Goal: Information Seeking & Learning: Learn about a topic

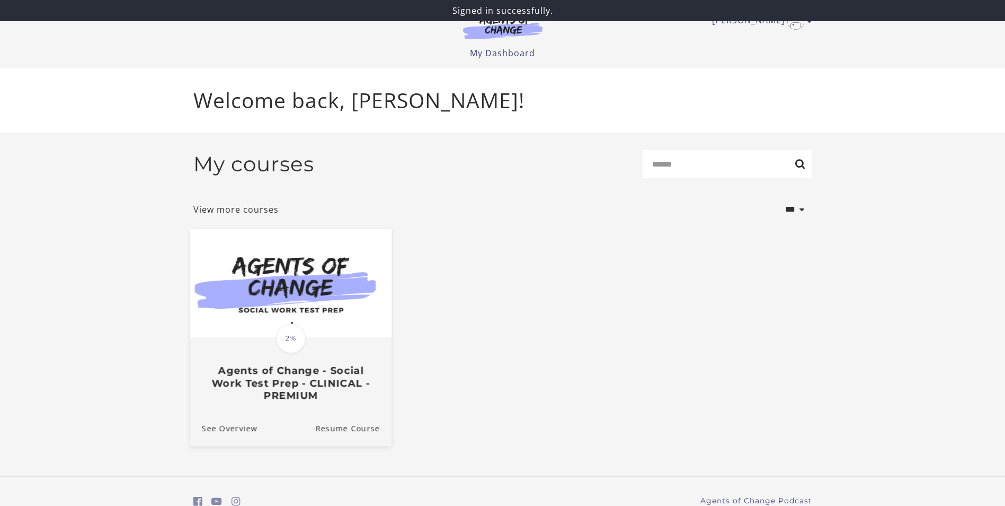
click at [362, 314] on img at bounding box center [290, 282] width 201 height 109
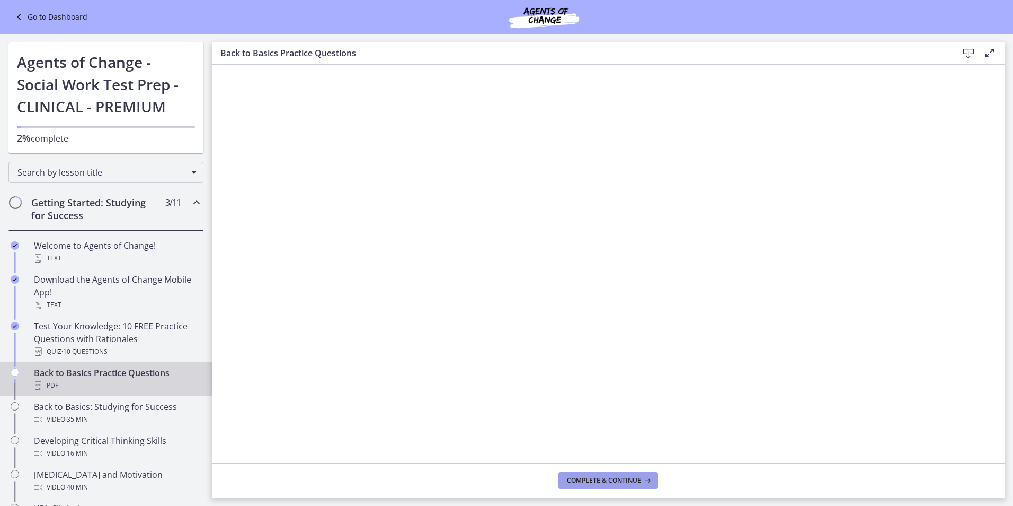
click at [630, 481] on span "Complete & continue" at bounding box center [604, 480] width 74 height 8
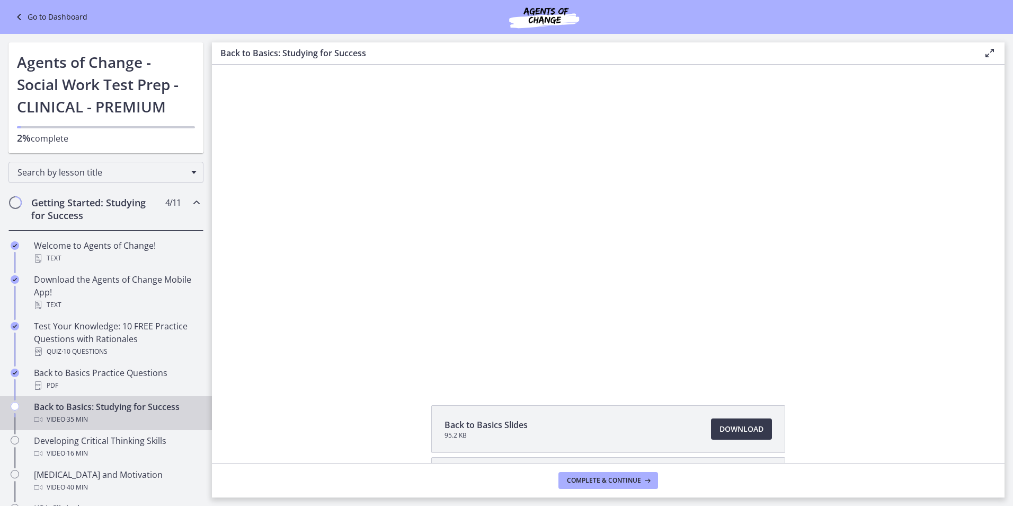
click at [378, 407] on div "Back to Basics Slides 95.2 KB Download Opens in a new window Study Plan Templat…" at bounding box center [608, 480] width 793 height 151
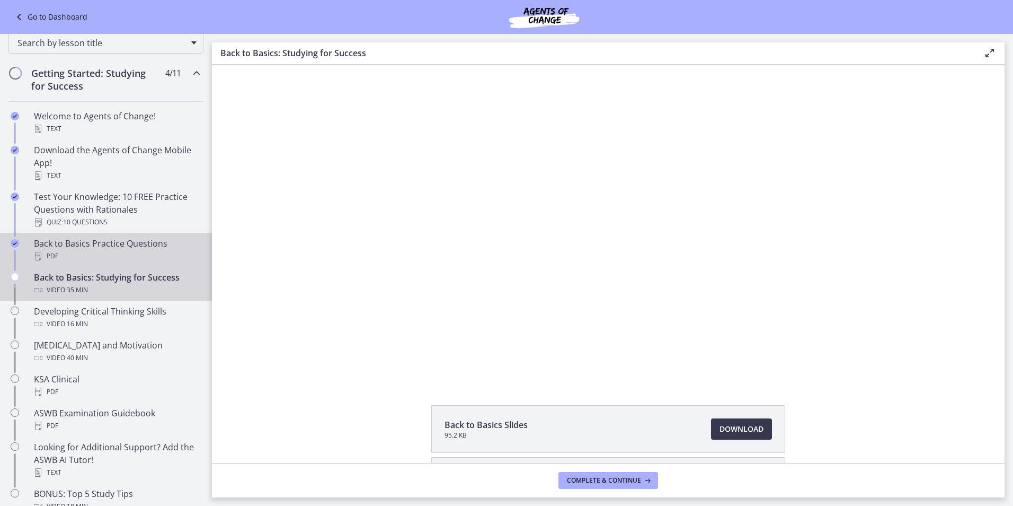
scroll to position [159, 0]
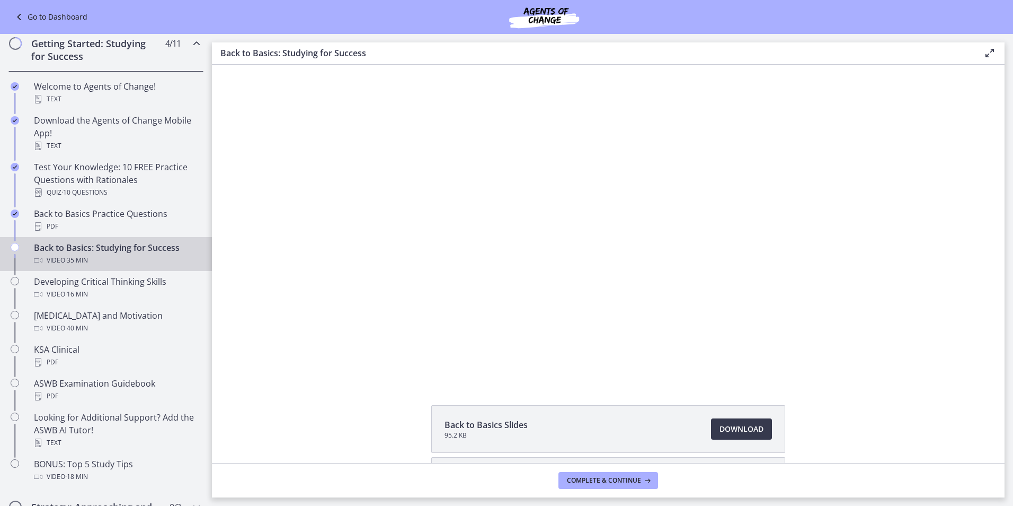
click at [376, 403] on div "Back to Basics Slides 95.2 KB Download Opens in a new window Study Plan Templat…" at bounding box center [608, 264] width 793 height 398
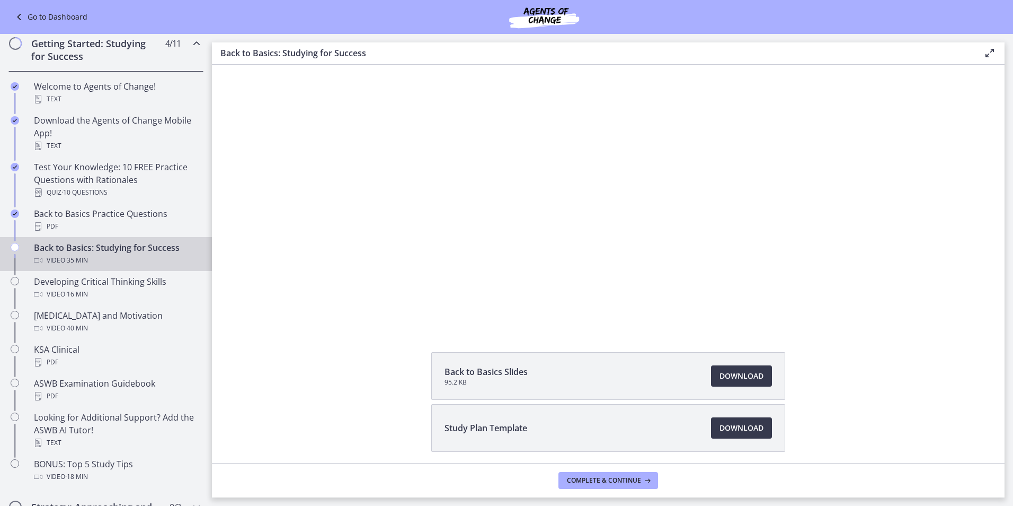
scroll to position [93, 0]
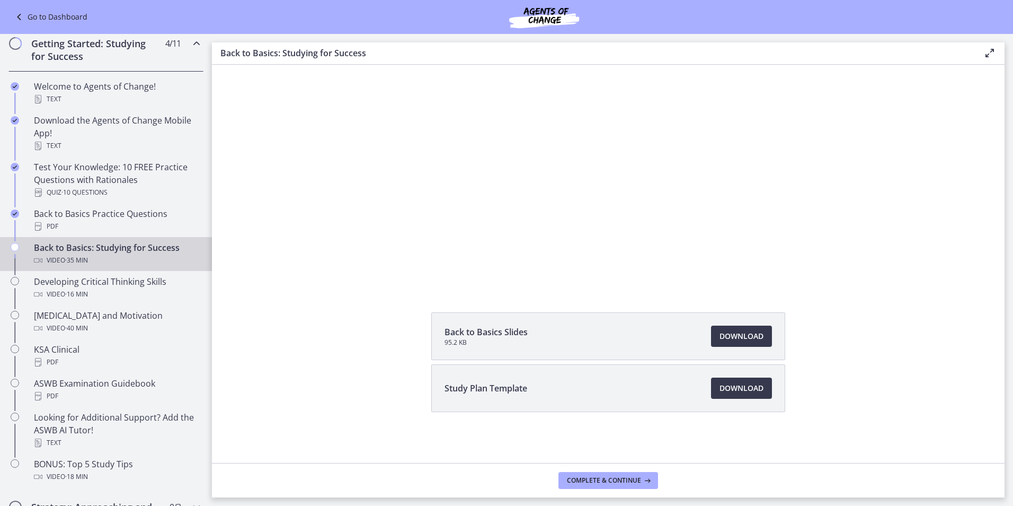
click at [705, 388] on div "Download Opens in a new window" at bounding box center [736, 387] width 74 height 21
click at [711, 388] on link "Download Opens in a new window" at bounding box center [741, 387] width 61 height 21
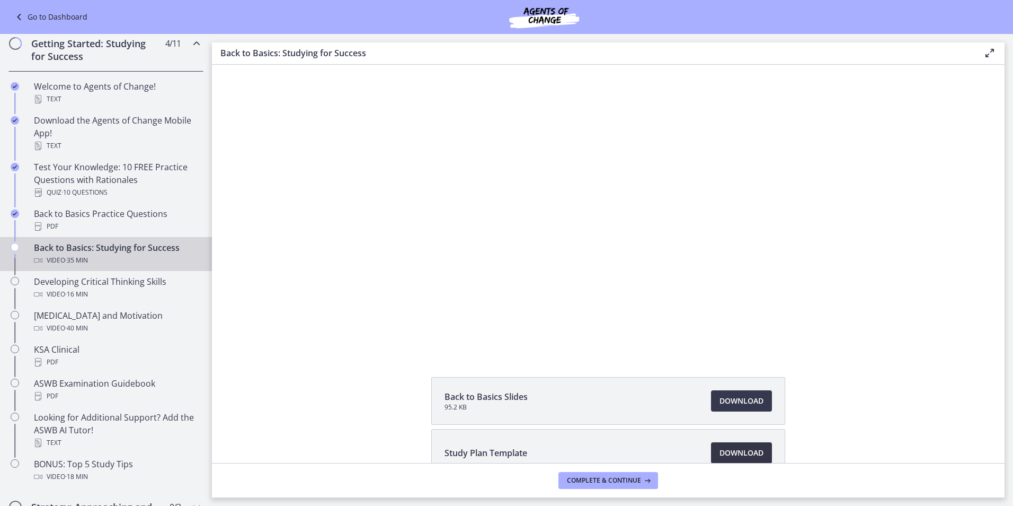
scroll to position [53, 0]
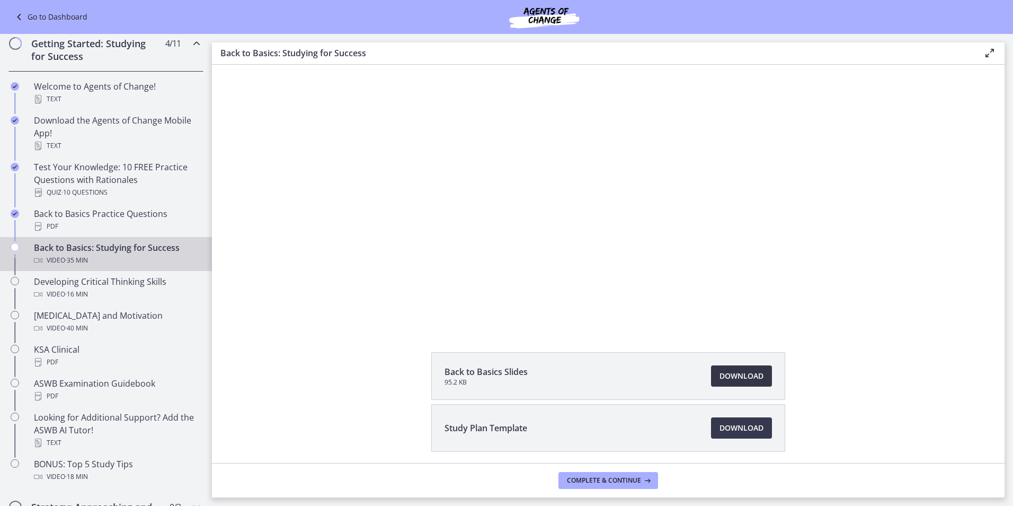
click at [738, 372] on span "Download Opens in a new window" at bounding box center [742, 375] width 44 height 13
click at [314, 372] on div "Back to Basics Slides 95.2 KB Download Opens in a new window Study Plan Templat…" at bounding box center [608, 427] width 793 height 151
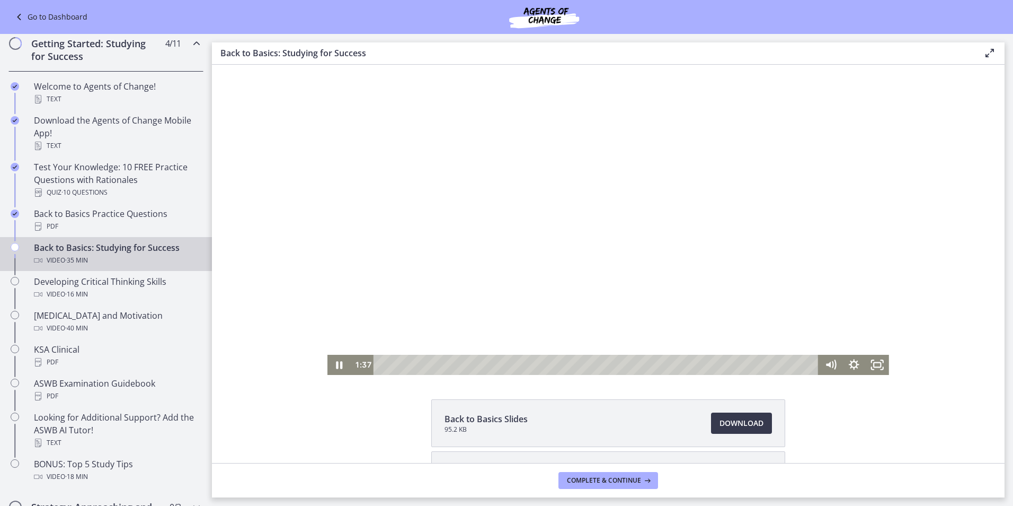
scroll to position [0, 0]
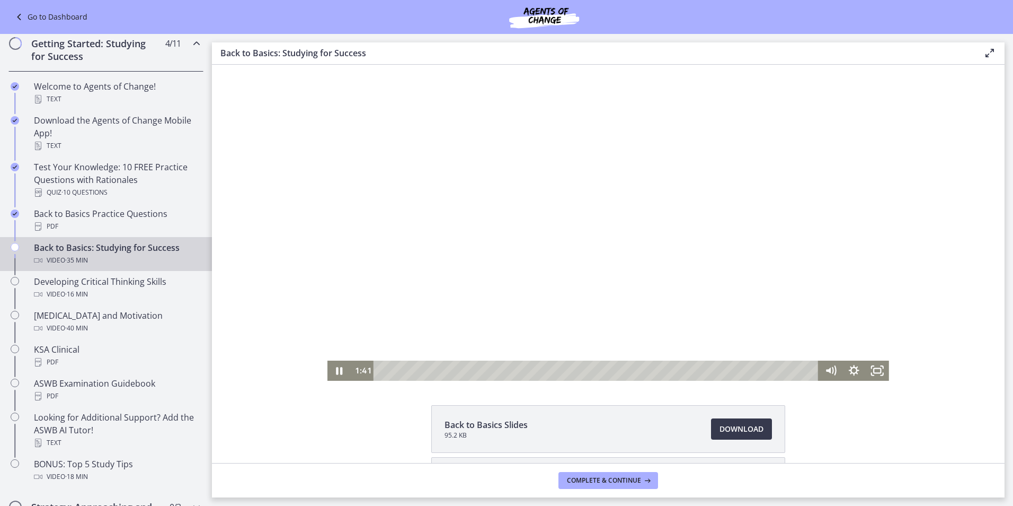
click at [536, 231] on div at bounding box center [609, 223] width 562 height 316
click at [341, 372] on icon "Play Video" at bounding box center [340, 370] width 23 height 20
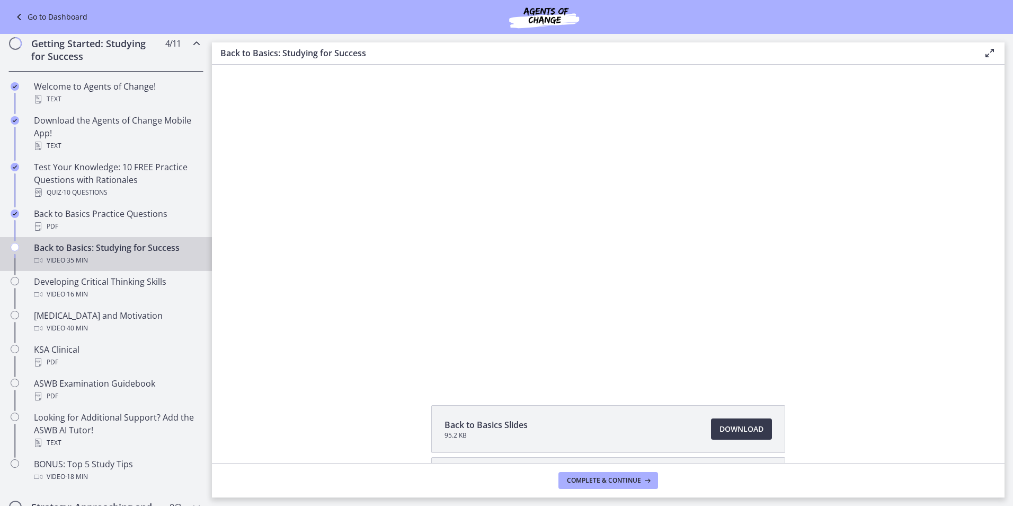
click at [767, 496] on footer "Complete & continue" at bounding box center [608, 480] width 793 height 34
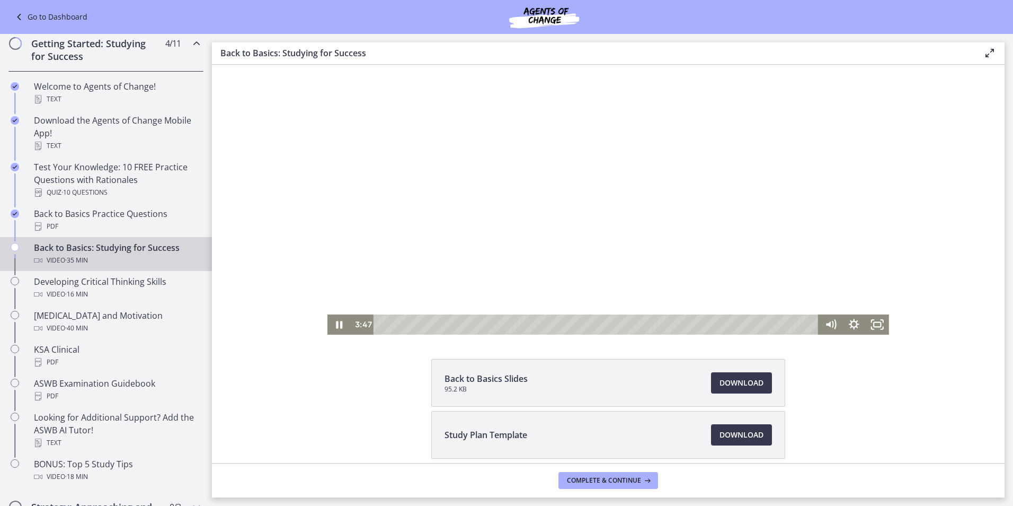
scroll to position [93, 0]
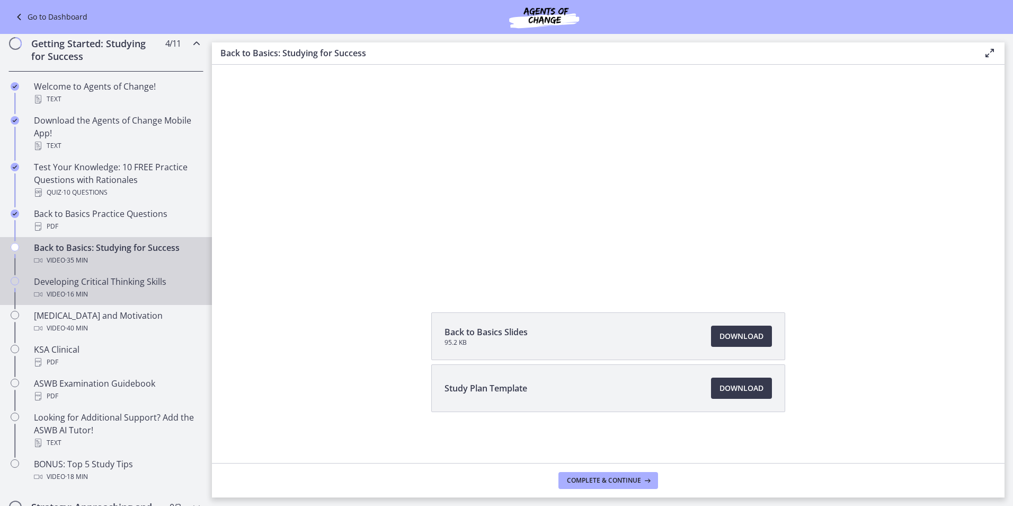
click at [110, 293] on div "Video · 16 min" at bounding box center [116, 294] width 165 height 13
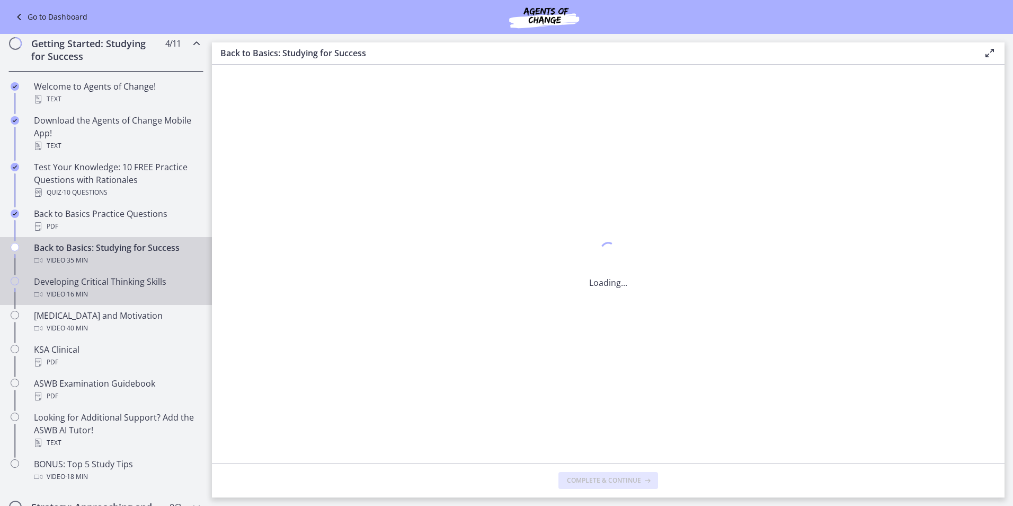
scroll to position [0, 0]
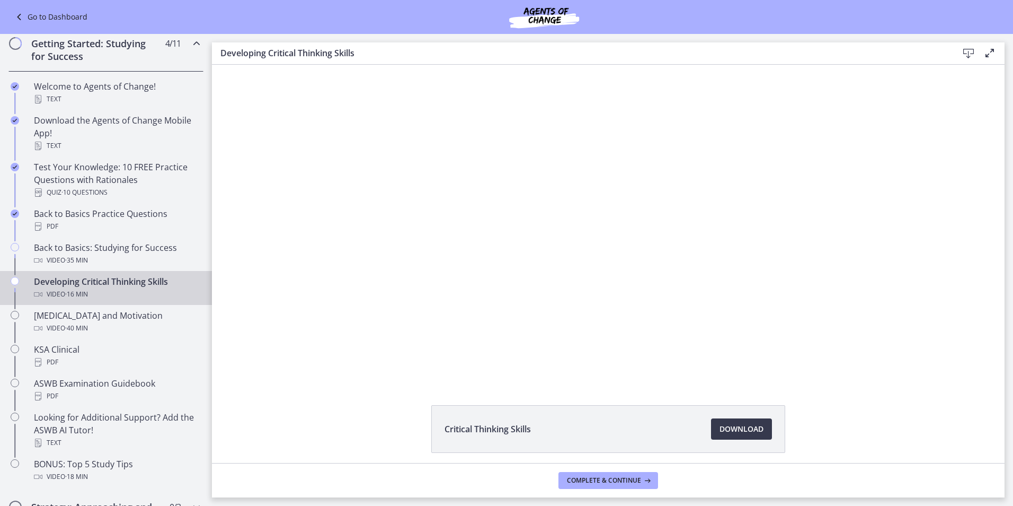
click at [749, 390] on div "Critical Thinking Skills Download Opens in a new window" at bounding box center [608, 264] width 793 height 398
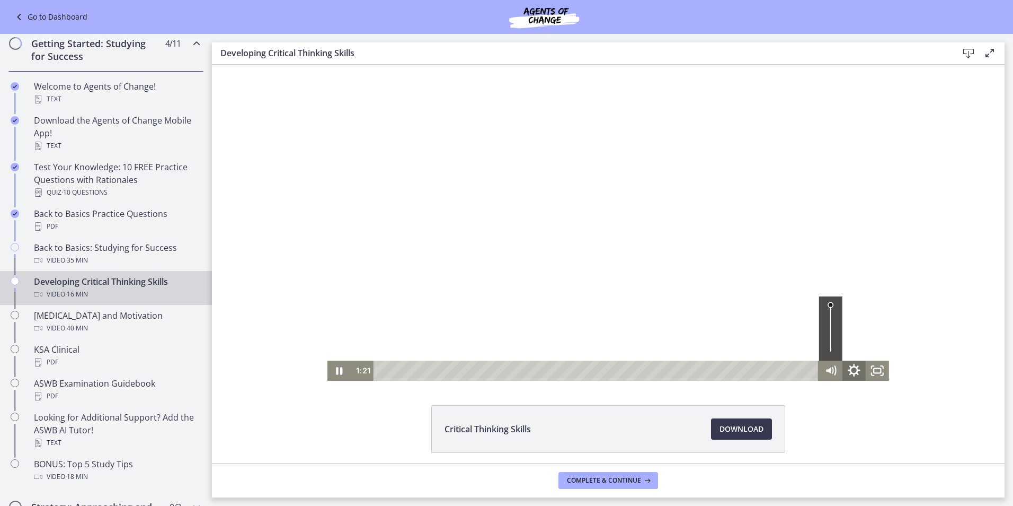
click at [852, 372] on icon "Show settings menu" at bounding box center [854, 370] width 28 height 24
click at [858, 334] on span "1x" at bounding box center [868, 331] width 29 height 20
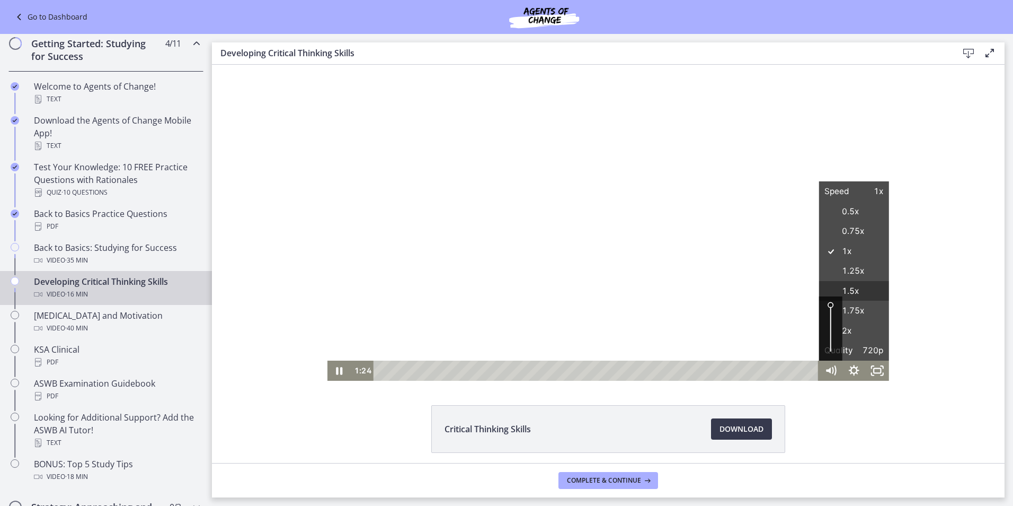
click at [855, 293] on label "1.5x" at bounding box center [854, 291] width 70 height 21
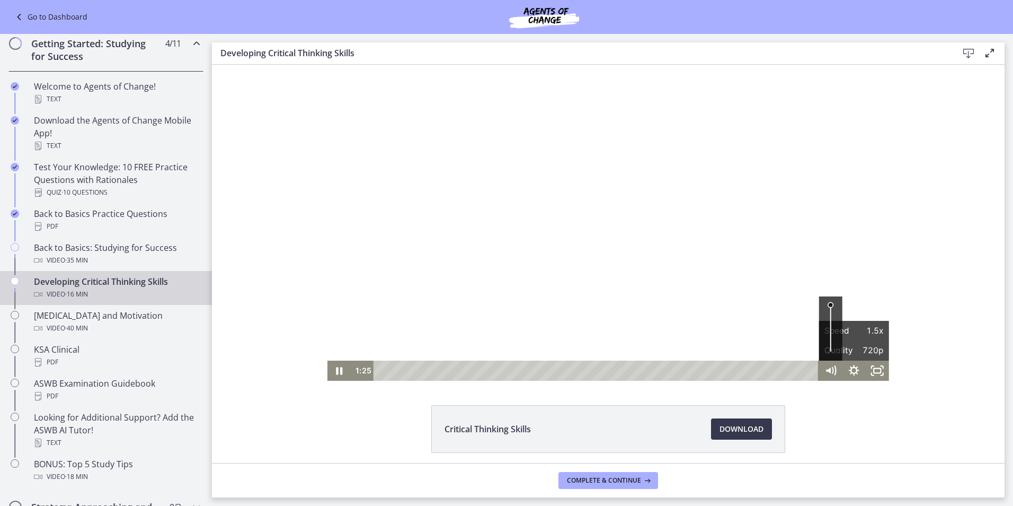
click at [848, 431] on div "Critical Thinking Skills Download Opens in a new window" at bounding box center [608, 454] width 793 height 99
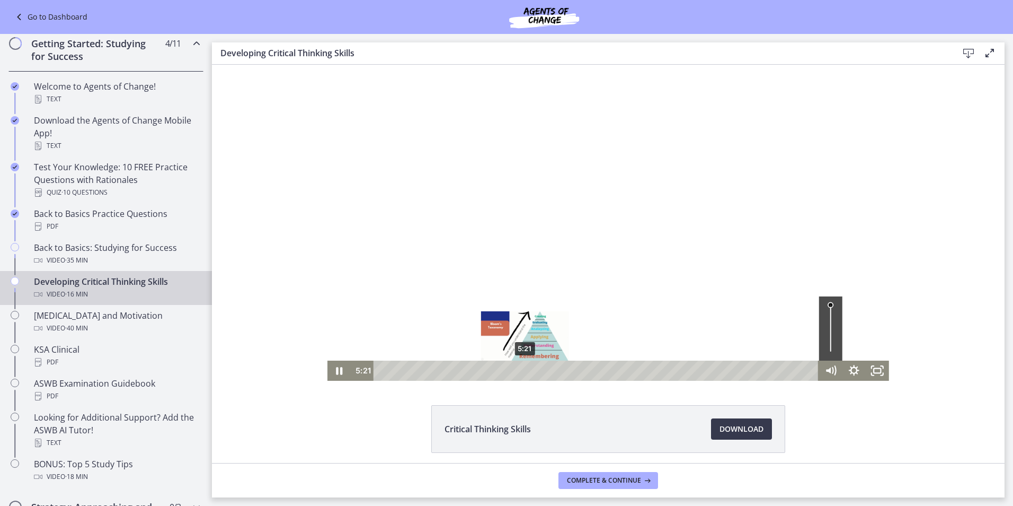
click at [522, 370] on div "5:21" at bounding box center [597, 370] width 431 height 20
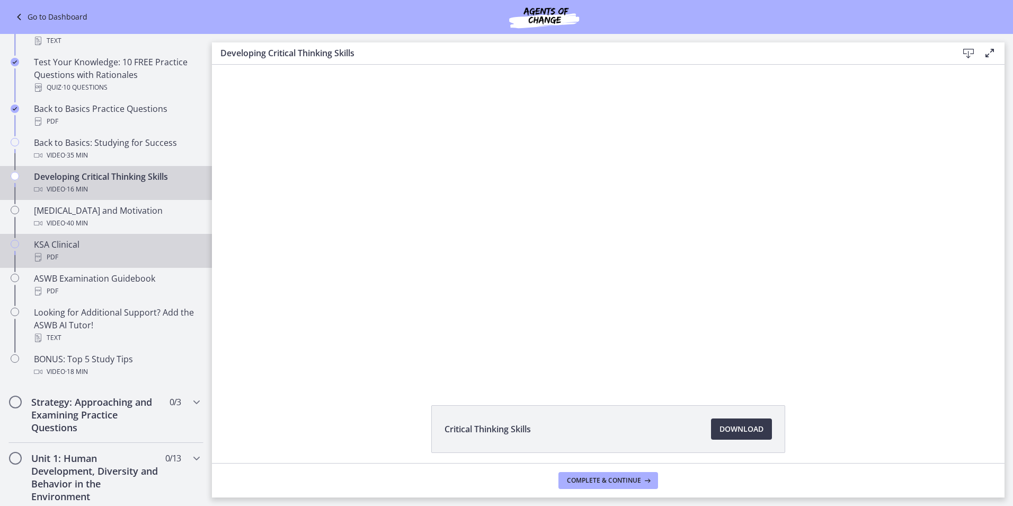
scroll to position [265, 0]
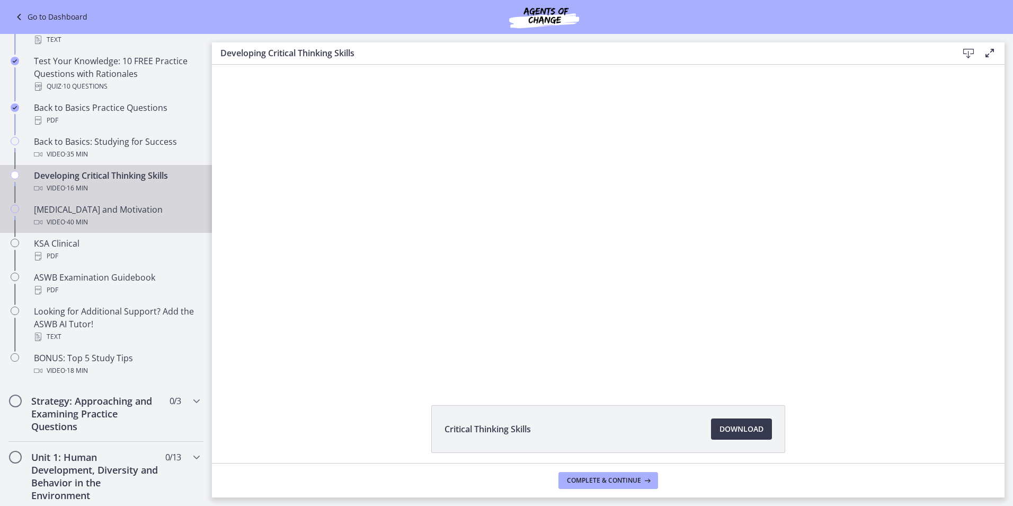
click at [107, 223] on div "Video · 40 min" at bounding box center [116, 222] width 165 height 13
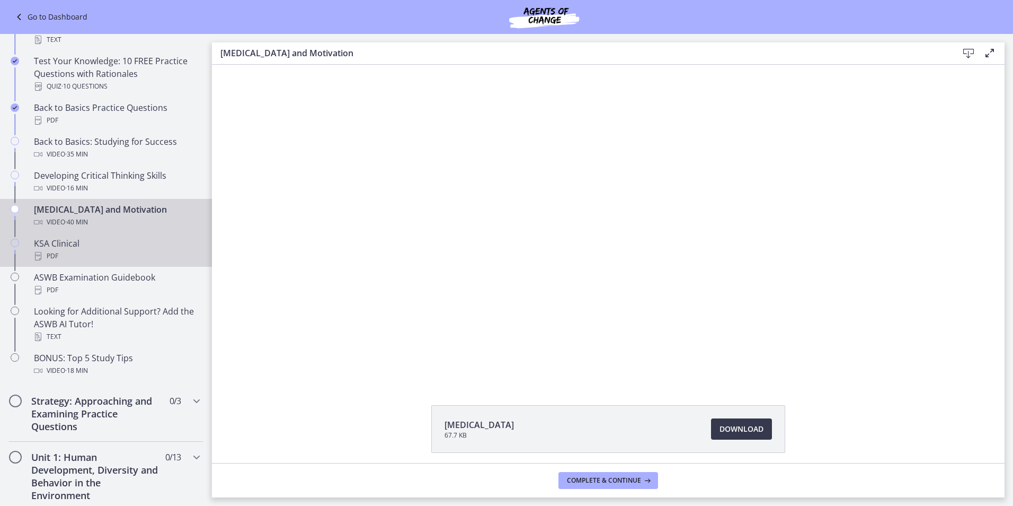
click at [120, 250] on div "PDF" at bounding box center [116, 256] width 165 height 13
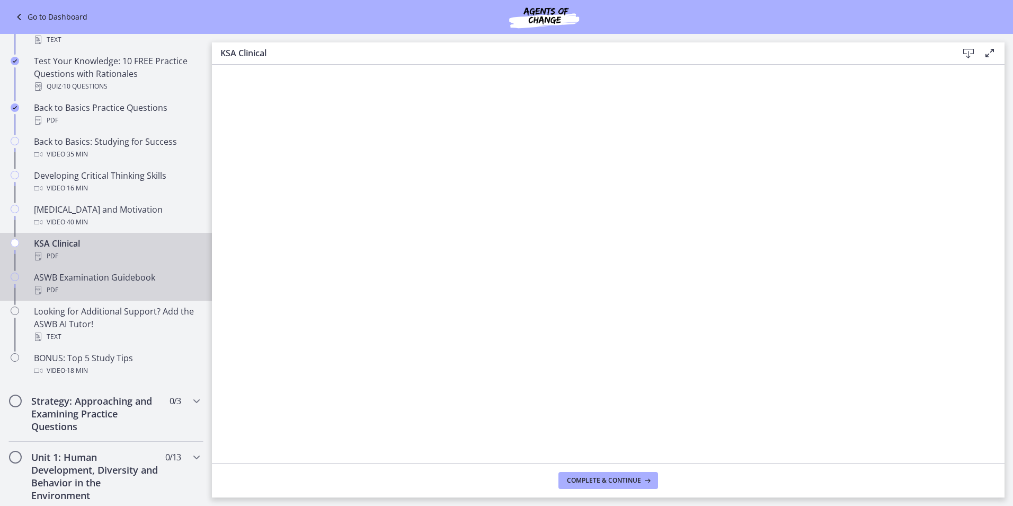
click at [96, 272] on div "ASWB Examination Guidebook PDF" at bounding box center [116, 283] width 165 height 25
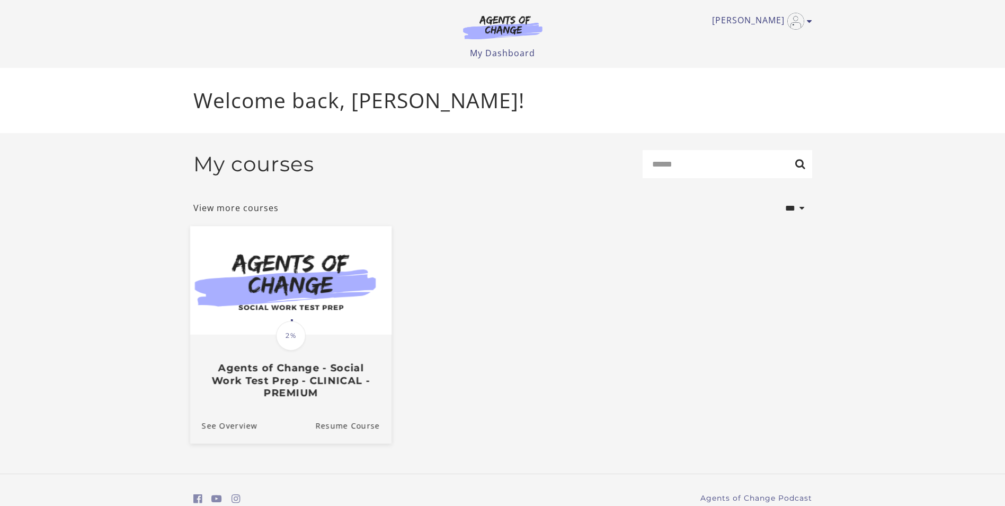
click at [296, 304] on img at bounding box center [290, 280] width 201 height 109
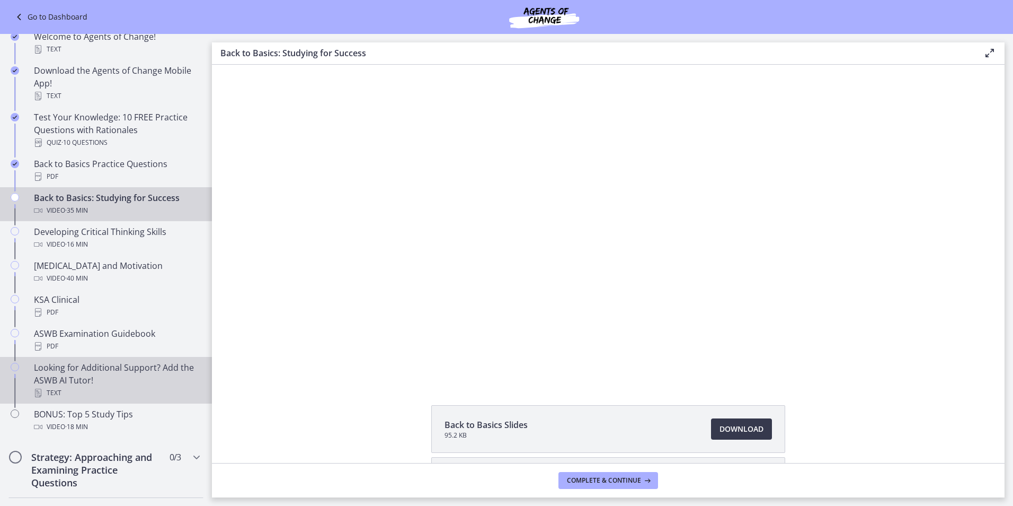
scroll to position [212, 0]
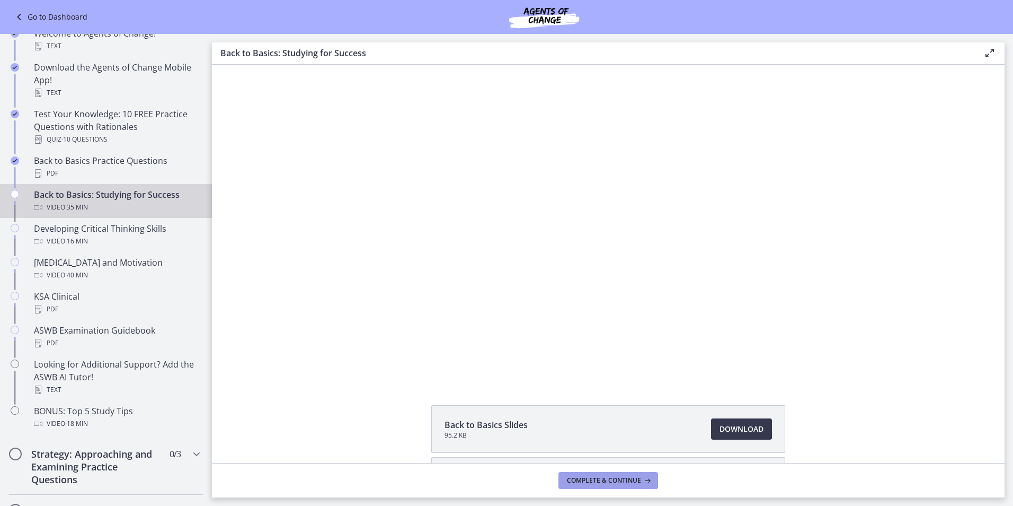
click at [612, 484] on button "Complete & continue" at bounding box center [609, 480] width 100 height 17
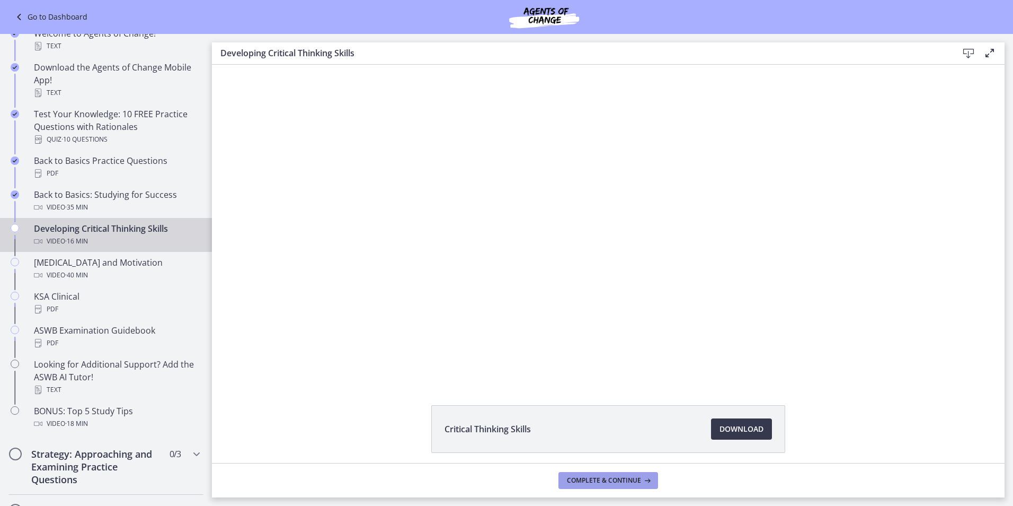
click at [612, 484] on button "Complete & continue" at bounding box center [609, 480] width 100 height 17
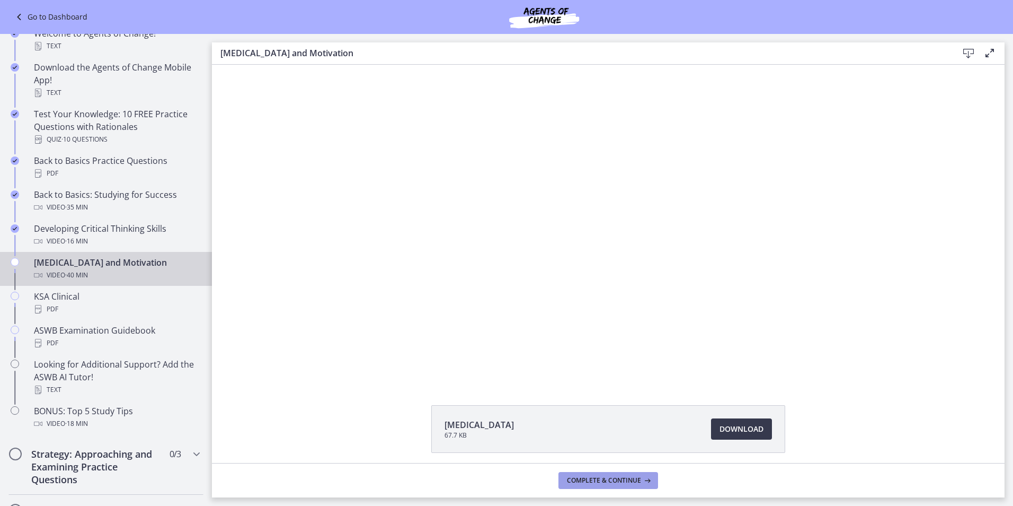
click at [612, 484] on button "Complete & continue" at bounding box center [609, 480] width 100 height 17
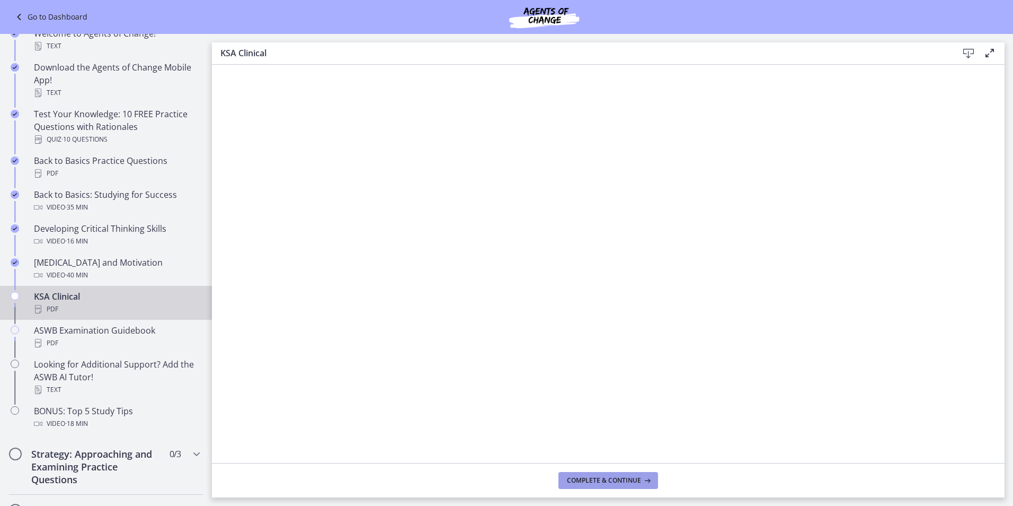
click at [612, 484] on button "Complete & continue" at bounding box center [609, 480] width 100 height 17
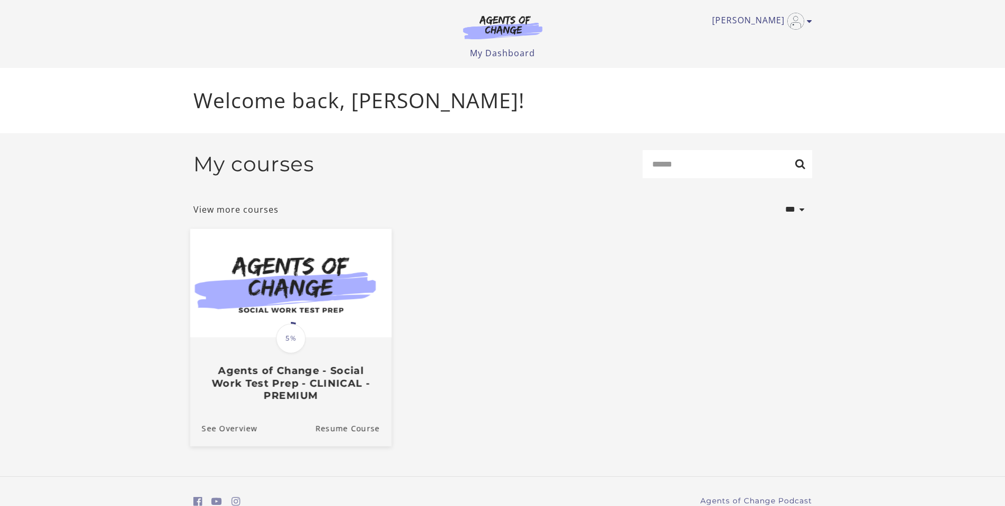
click at [324, 311] on img at bounding box center [290, 282] width 201 height 109
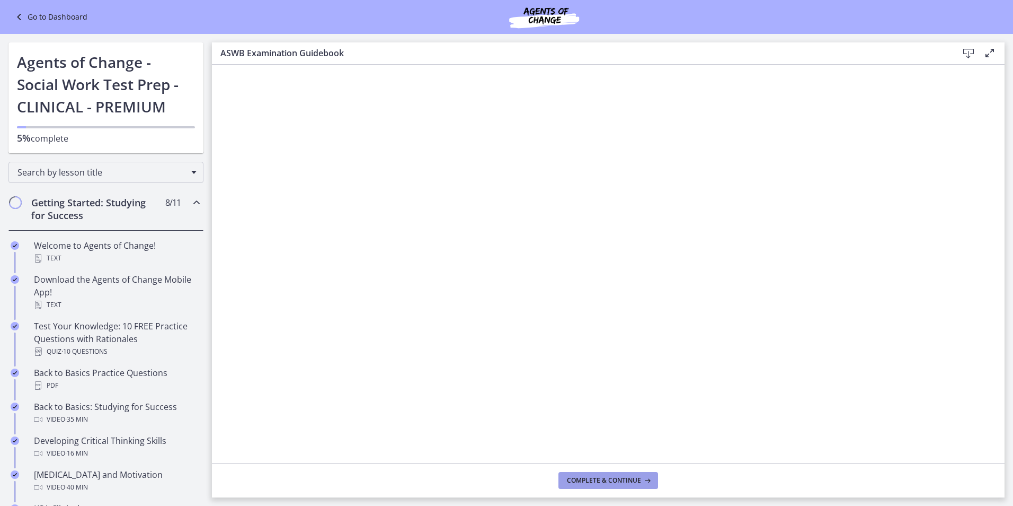
click at [600, 477] on span "Complete & continue" at bounding box center [604, 480] width 74 height 8
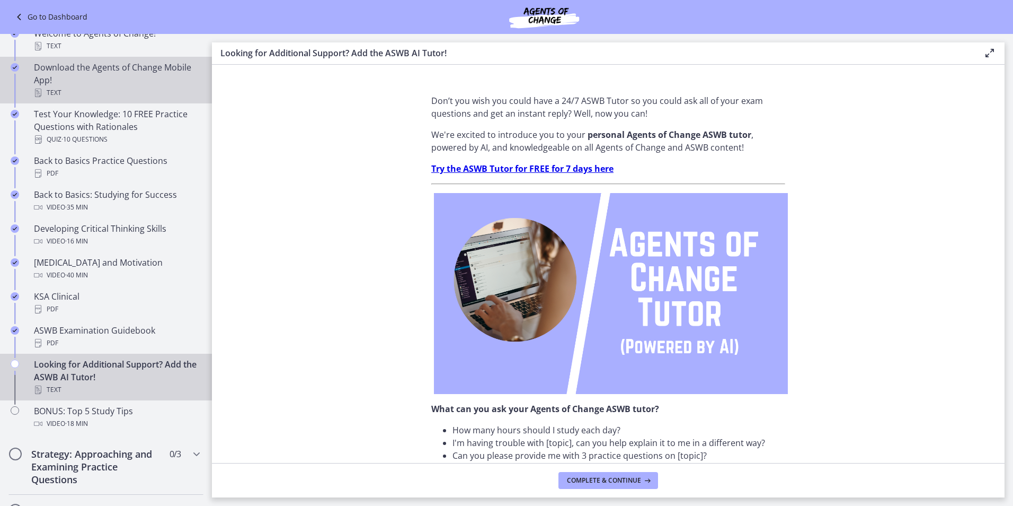
scroll to position [477, 0]
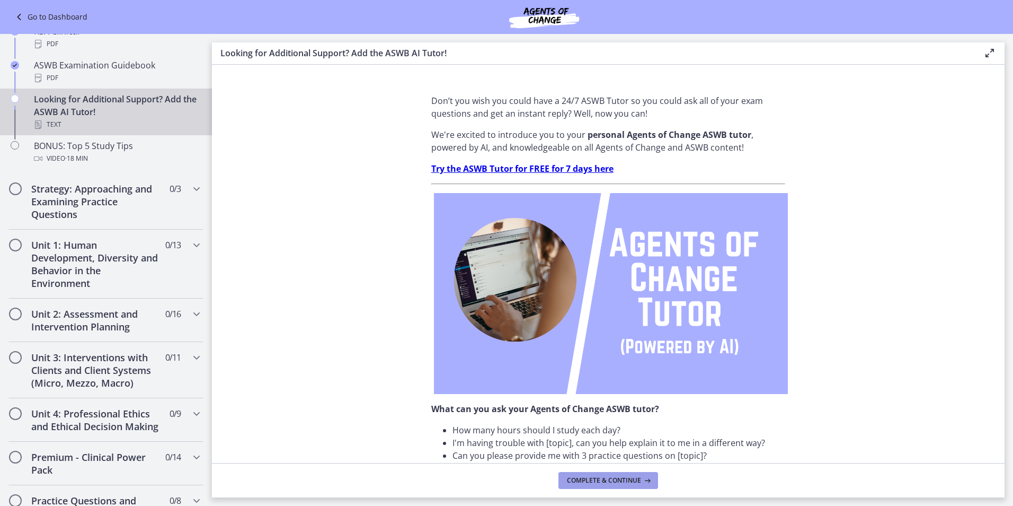
click at [617, 480] on span "Complete & continue" at bounding box center [604, 480] width 74 height 8
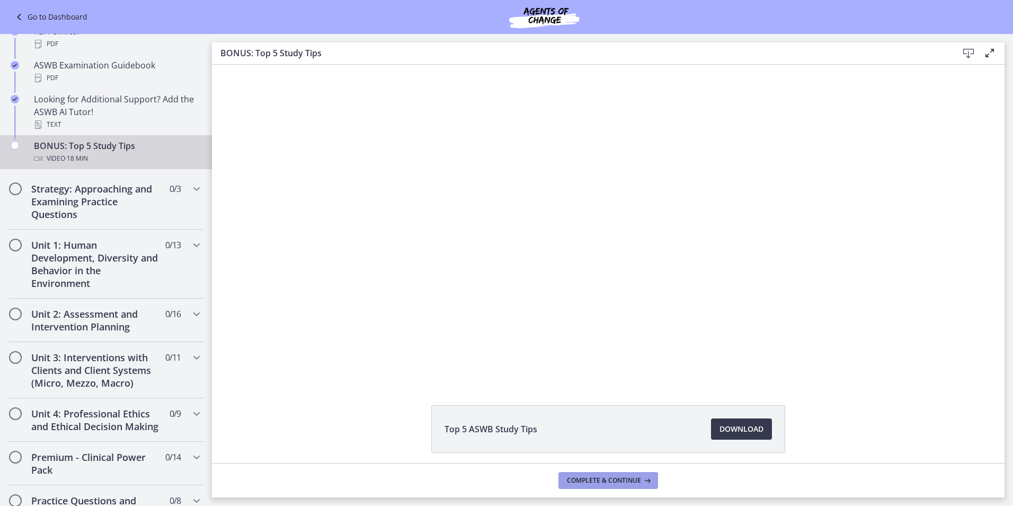
click at [617, 480] on span "Complete & continue" at bounding box center [604, 480] width 74 height 8
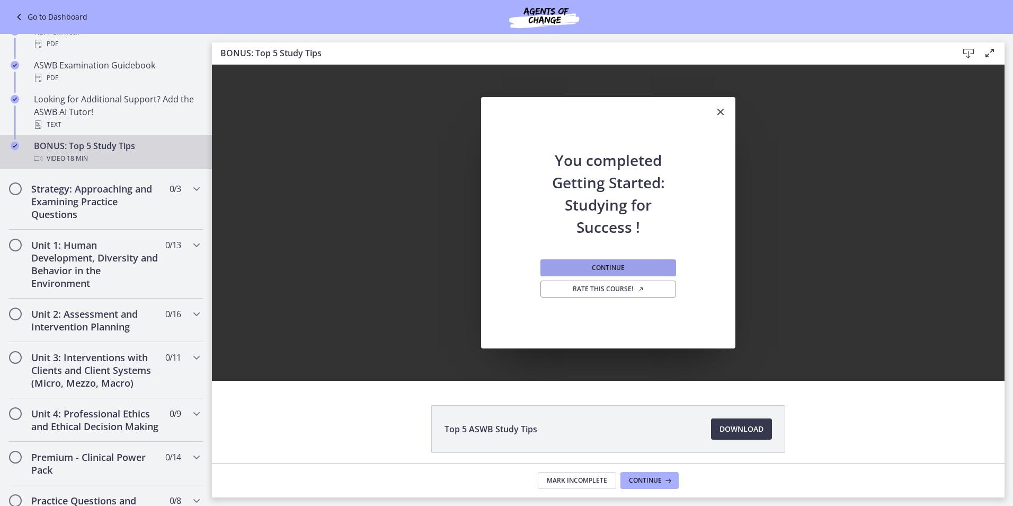
click at [639, 270] on button "Continue" at bounding box center [609, 267] width 136 height 17
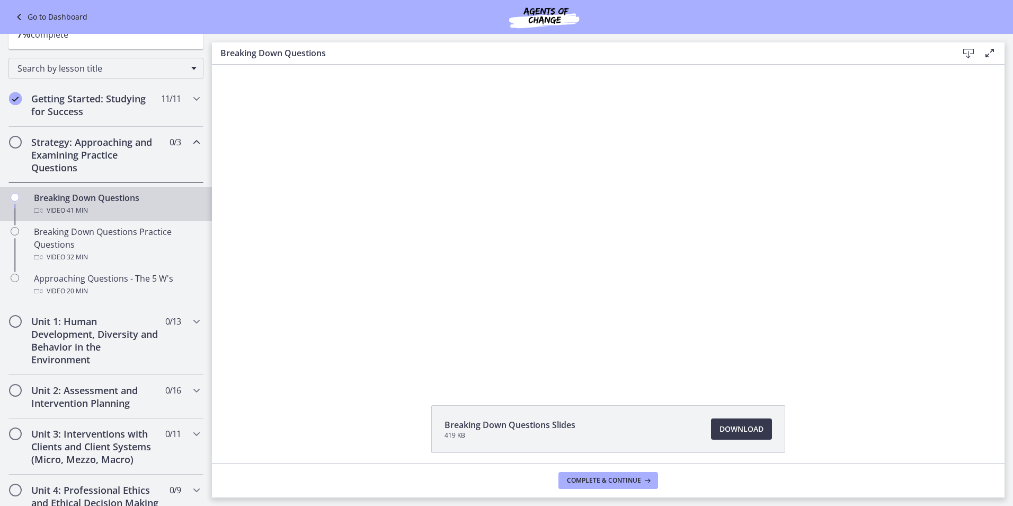
scroll to position [96, 0]
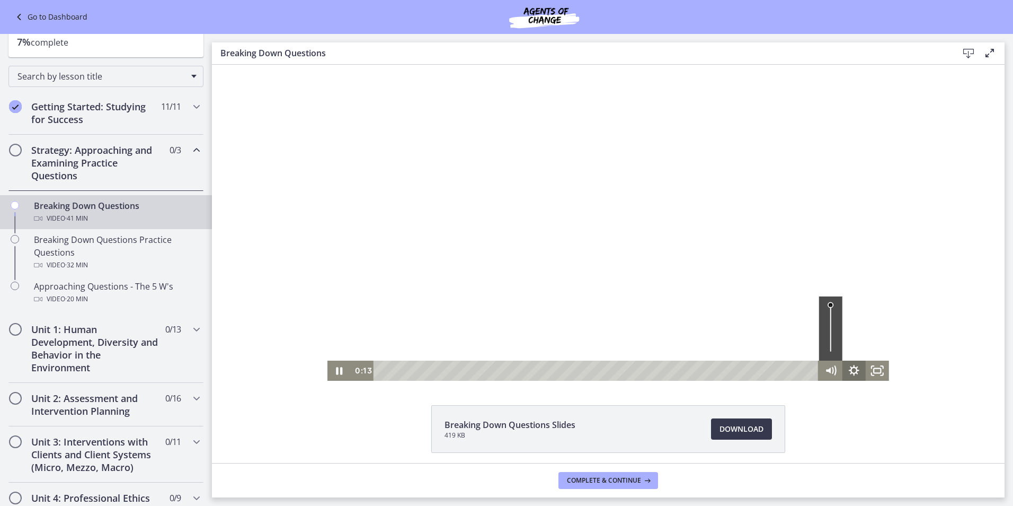
click at [851, 379] on icon "Show settings menu" at bounding box center [853, 370] width 23 height 20
click at [724, 388] on div "Breaking Down Questions Slides 419 KB Download Opens in a new window" at bounding box center [608, 264] width 793 height 398
click at [782, 296] on div at bounding box center [609, 223] width 562 height 316
click at [722, 275] on div at bounding box center [609, 223] width 562 height 316
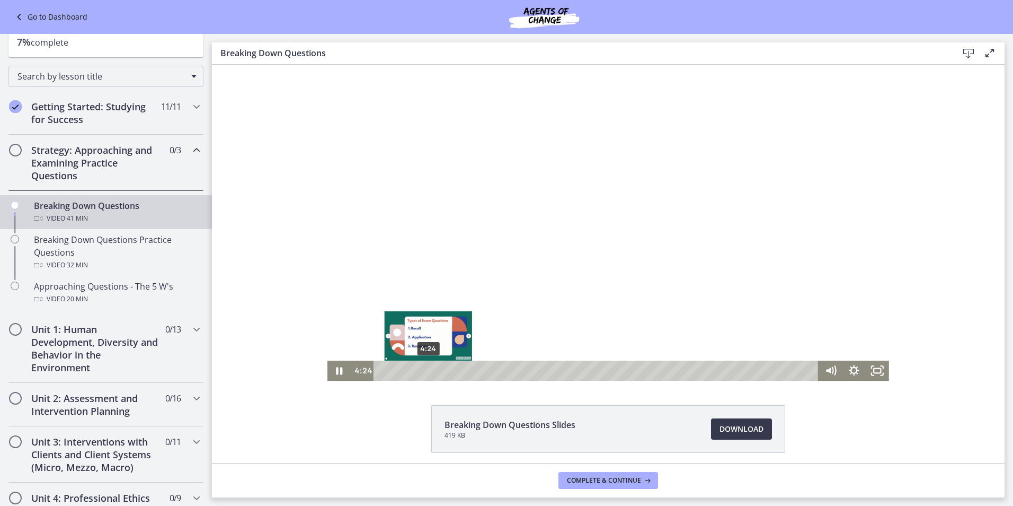
click at [425, 372] on div "4:24" at bounding box center [597, 370] width 431 height 20
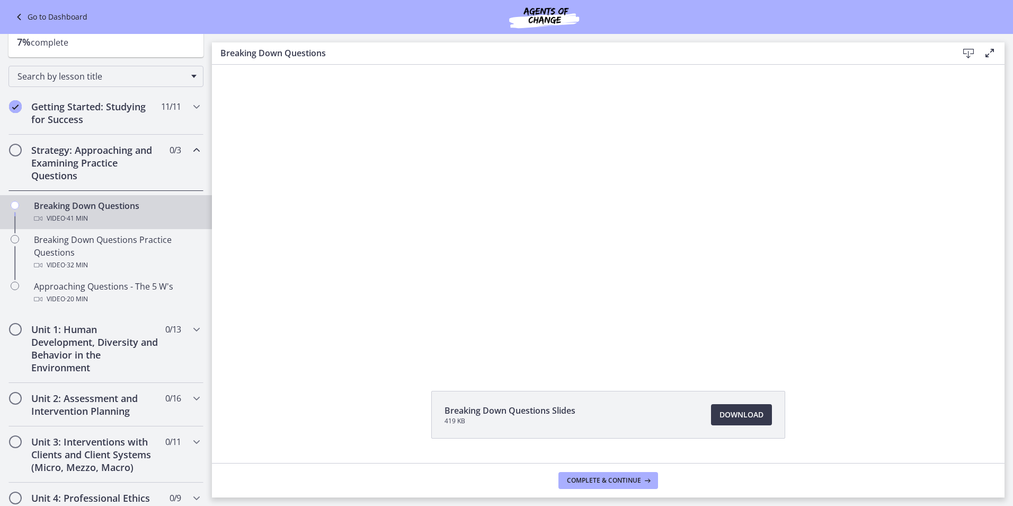
scroll to position [0, 0]
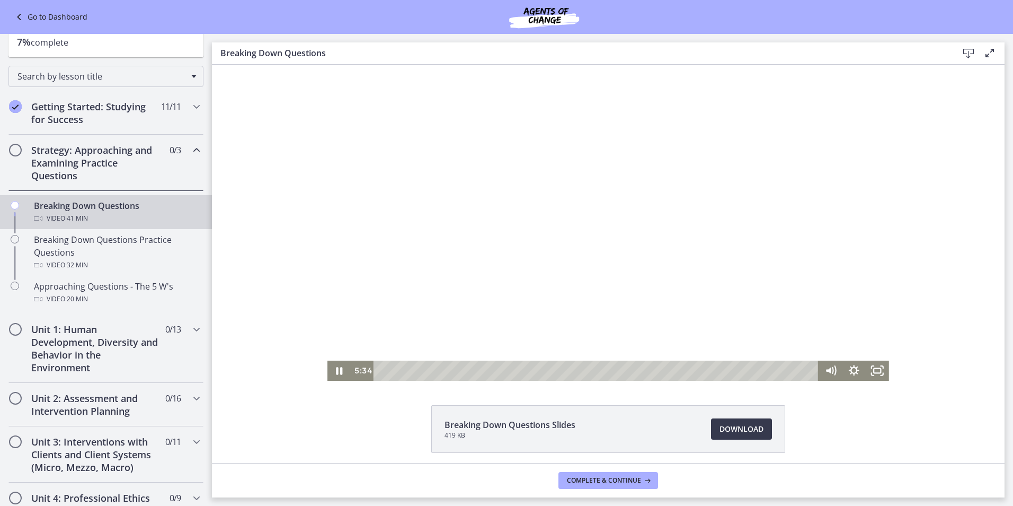
click at [701, 388] on div "Breaking Down Questions Slides 419 KB Download Opens in a new window" at bounding box center [608, 264] width 793 height 398
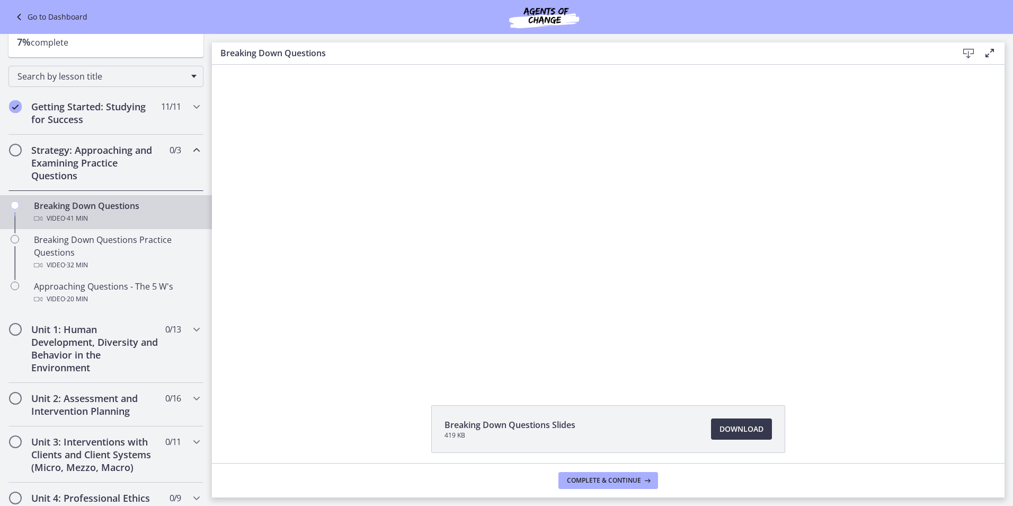
click at [756, 399] on div "Breaking Down Questions Slides 419 KB Download Opens in a new window" at bounding box center [608, 264] width 793 height 398
click at [725, 256] on div at bounding box center [609, 223] width 562 height 316
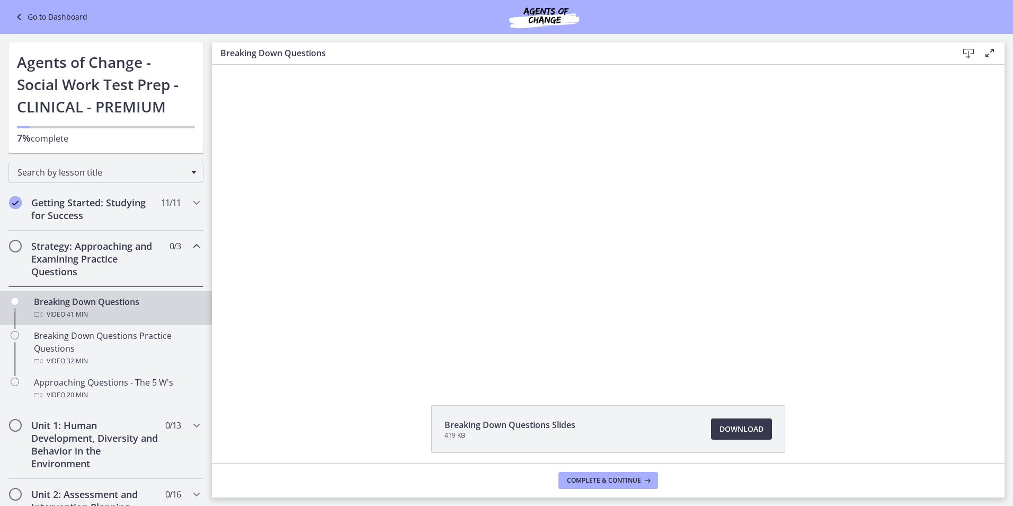
click at [743, 481] on footer "Complete & continue" at bounding box center [608, 480] width 793 height 34
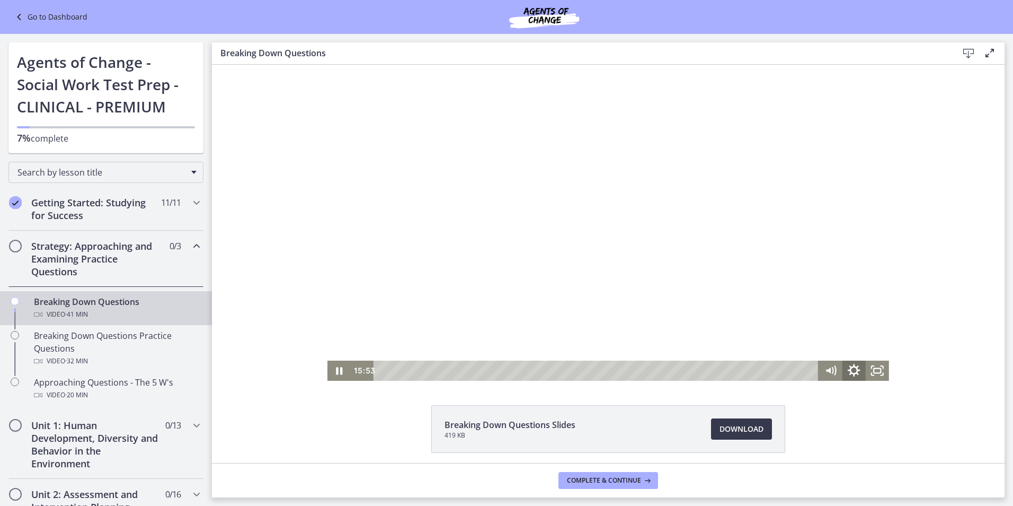
click at [860, 369] on icon "Show settings menu" at bounding box center [854, 370] width 28 height 24
click at [860, 369] on icon "Hide settings menu" at bounding box center [854, 370] width 28 height 24
click at [880, 372] on icon "Fullscreen" at bounding box center [877, 370] width 23 height 20
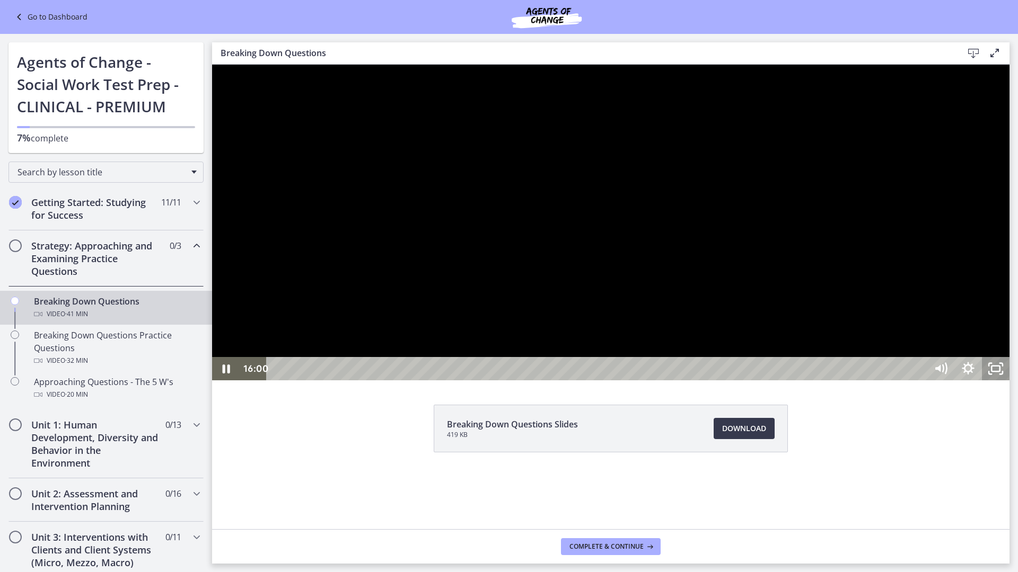
click at [1009, 381] on icon "Unfullscreen" at bounding box center [996, 368] width 28 height 23
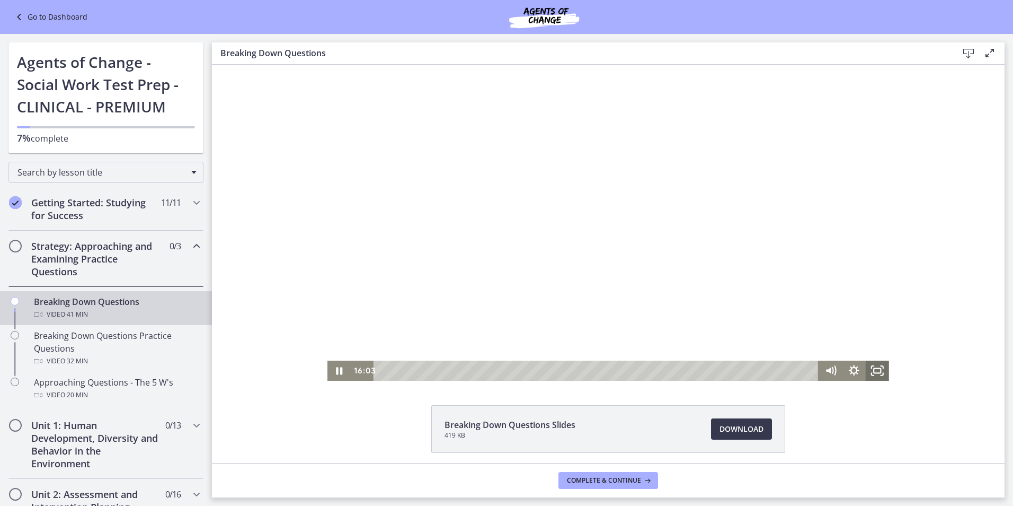
click at [873, 372] on icon "Fullscreen" at bounding box center [877, 370] width 23 height 20
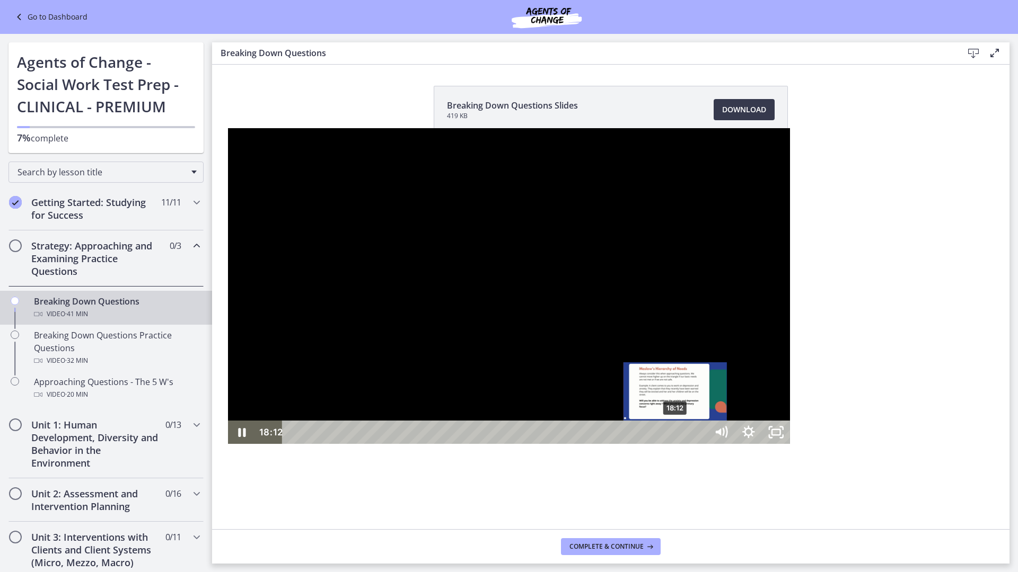
click at [448, 444] on div "18:12" at bounding box center [496, 432] width 408 height 23
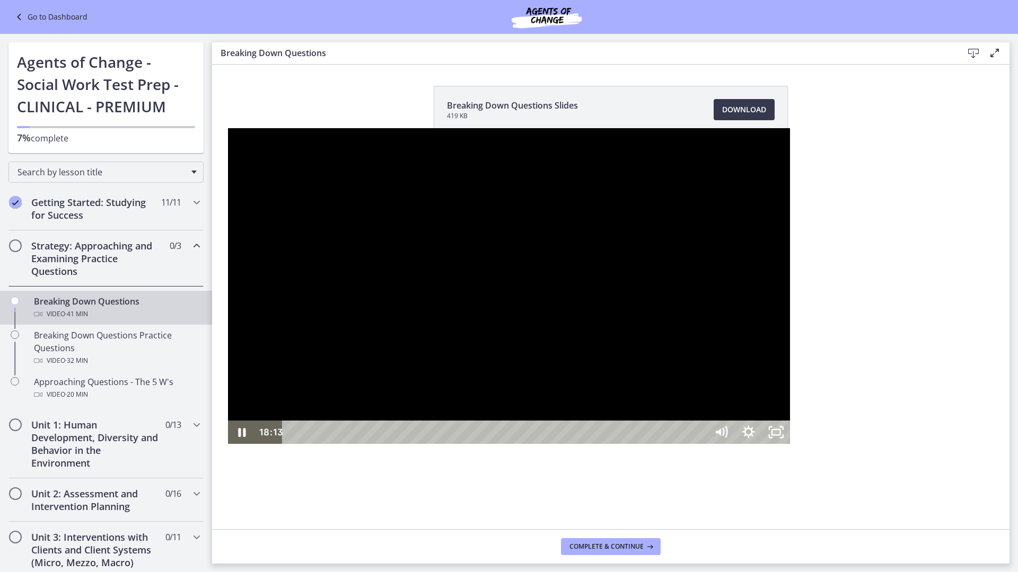
click at [457, 430] on div at bounding box center [509, 286] width 562 height 316
click at [466, 444] on div "19:07" at bounding box center [496, 432] width 408 height 23
click at [421, 279] on div at bounding box center [509, 286] width 562 height 316
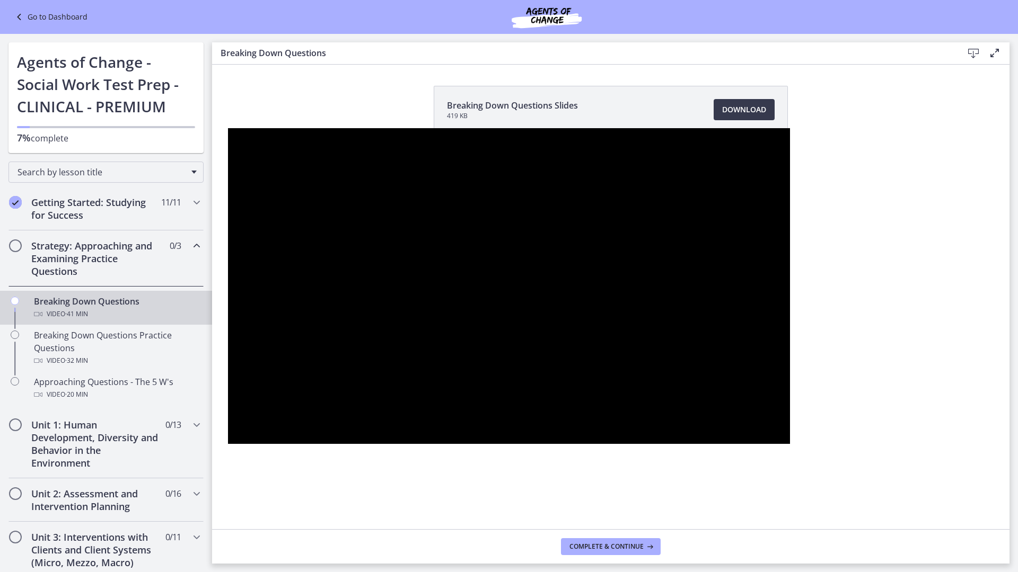
click at [228, 128] on button "Pause: cbe18pht4o1cl02sia30.mp4" at bounding box center [228, 128] width 1 height 1
click at [228, 128] on button "Play Video: cbe18pht4o1cl02sia30.mp4" at bounding box center [228, 128] width 1 height 1
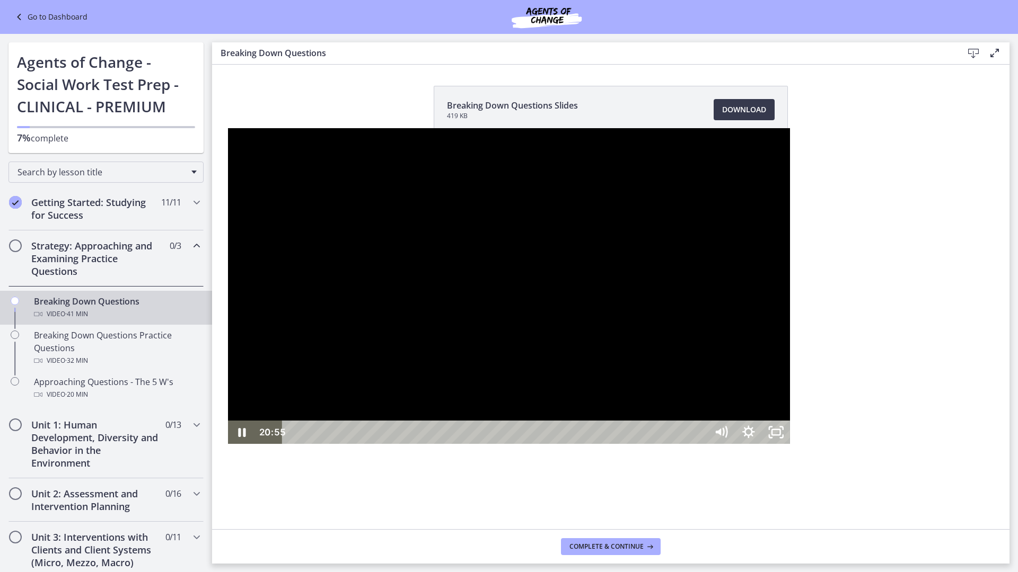
click at [228, 128] on button "Pause: cbe18pht4o1cl02sia30.mp4" at bounding box center [228, 128] width 1 height 1
click at [483, 356] on div at bounding box center [509, 286] width 562 height 316
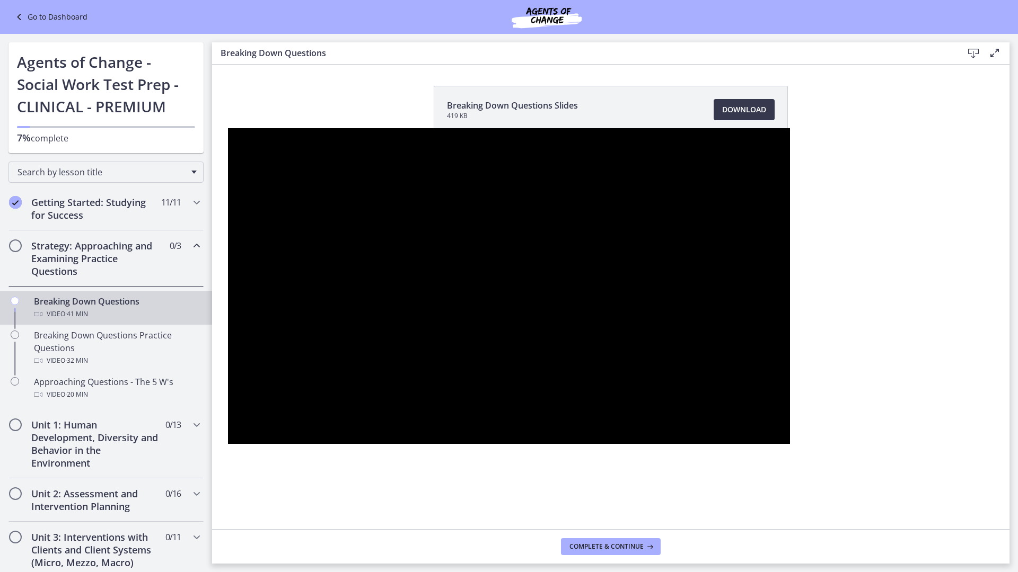
click at [508, 216] on div at bounding box center [509, 286] width 562 height 316
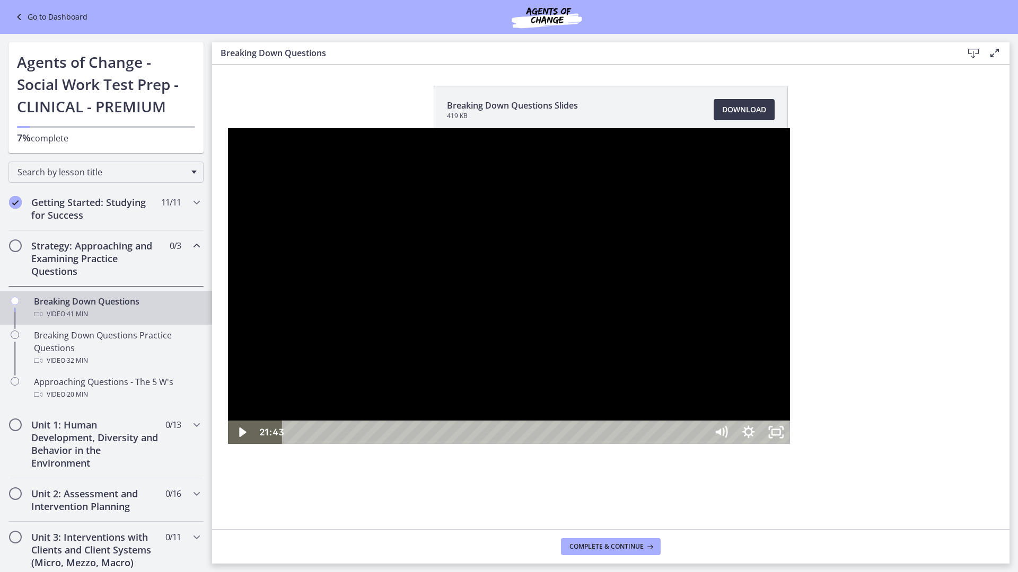
click at [659, 299] on div at bounding box center [509, 286] width 562 height 316
click at [499, 135] on div at bounding box center [509, 286] width 562 height 316
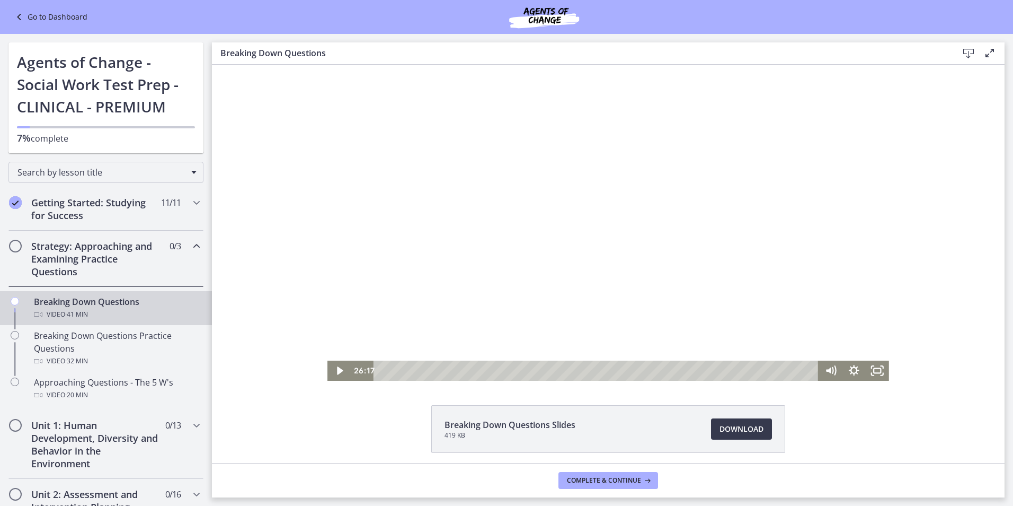
click at [568, 161] on div at bounding box center [609, 223] width 562 height 316
click at [414, 273] on div at bounding box center [609, 223] width 562 height 316
